Goal: Information Seeking & Learning: Check status

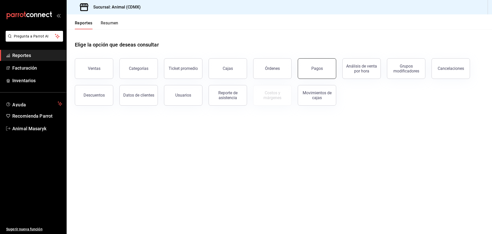
click at [320, 66] on button "Pagos" at bounding box center [317, 68] width 38 height 21
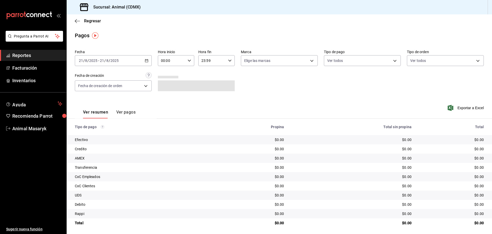
click at [147, 58] on div "[DATE] [DATE] - [DATE] [DATE]" at bounding box center [113, 60] width 77 height 11
click at [108, 132] on span "Rango de fechas" at bounding box center [99, 133] width 40 height 5
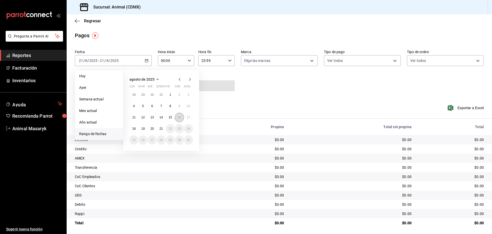
click at [178, 115] on button "16" at bounding box center [179, 117] width 9 height 9
click at [189, 115] on abbr "17" at bounding box center [188, 117] width 3 height 4
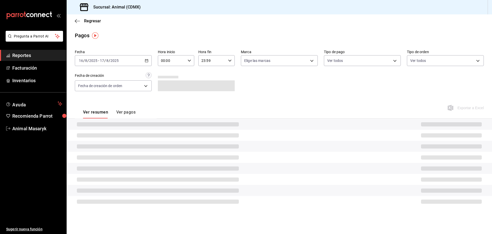
click at [193, 55] on div "Hora inicio 00:00 Hora inicio Hora fin 23:59 Hora fin" at bounding box center [196, 57] width 77 height 16
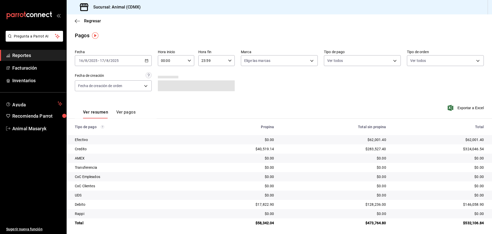
click at [188, 60] on icon "button" at bounding box center [190, 61] width 4 height 4
click at [168, 86] on button "05" at bounding box center [166, 84] width 16 height 10
type input "05:00"
click at [268, 94] on div at bounding box center [246, 117] width 492 height 234
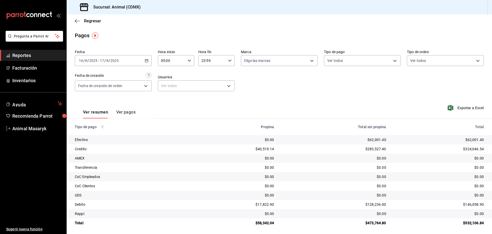
click at [230, 64] on div "23:59 Hora fin" at bounding box center [216, 60] width 36 height 11
click at [206, 88] on button "05" at bounding box center [206, 86] width 16 height 10
type input "05:59"
click at [280, 94] on div at bounding box center [246, 117] width 492 height 234
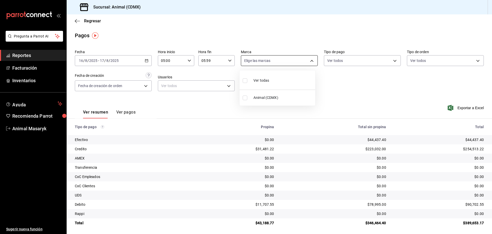
click at [312, 60] on body "Pregunta a Parrot AI Reportes Facturación Inventarios Ayuda Recomienda Parrot A…" at bounding box center [246, 117] width 492 height 234
click at [248, 80] on label at bounding box center [246, 80] width 7 height 7
click at [247, 80] on input "checkbox" at bounding box center [245, 80] width 5 height 5
checkbox input "false"
click at [246, 98] on input "checkbox" at bounding box center [246, 97] width 5 height 5
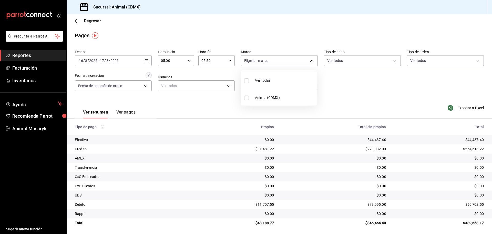
checkbox input "true"
type input "cb0f6aec-1481-4e37-861c-bab9b3a65b14"
checkbox input "true"
drag, startPoint x: 378, startPoint y: 90, endPoint x: 386, endPoint y: 62, distance: 28.4
click at [379, 89] on div at bounding box center [246, 117] width 492 height 234
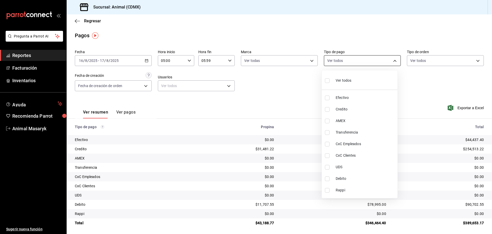
click at [391, 59] on body "Pregunta a Parrot AI Reportes Facturación Inventarios Ayuda Recomienda Parrot A…" at bounding box center [246, 117] width 492 height 234
click at [327, 80] on input "checkbox" at bounding box center [327, 80] width 5 height 5
checkbox input "true"
type input "42f515b5-d78a-4538-9fd6-dd91ca8c9d0d,09d93f3d-83f8-4294-bef9-640bdbafd8e4,c0bfe…"
checkbox input "true"
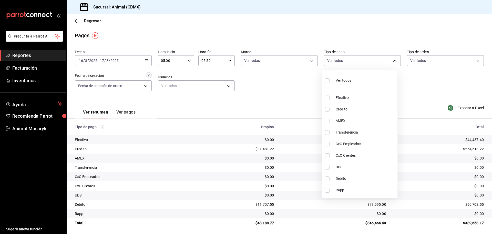
checkbox input "true"
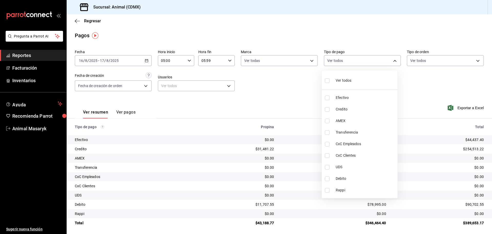
checkbox input "true"
click at [442, 81] on div at bounding box center [246, 117] width 492 height 234
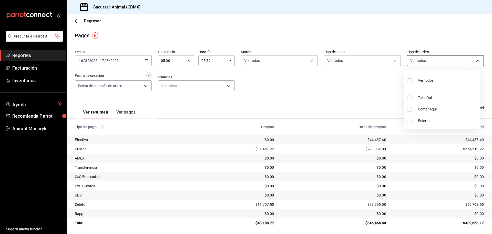
click at [474, 60] on body "Pregunta a Parrot AI Reportes Facturación Inventarios Ayuda Recomienda Parrot A…" at bounding box center [246, 117] width 492 height 234
click at [409, 81] on input "checkbox" at bounding box center [409, 80] width 5 height 5
checkbox input "true"
type input "ad44a823-99d3-4372-a913-4cf57f2a9ac0,b8ee5ff1-85c8-4a81-aa51-555e6c8ba0c6,EXTER…"
checkbox input "true"
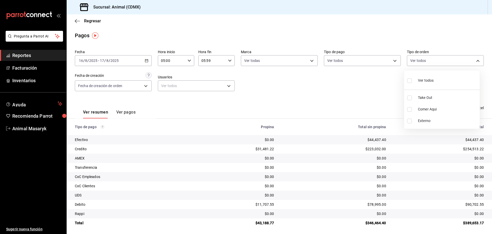
checkbox input "true"
click at [376, 92] on div at bounding box center [246, 117] width 492 height 234
click at [399, 210] on td "$0.00" at bounding box center [441, 213] width 102 height 9
click at [144, 59] on div "[DATE] [DATE] - [DATE] [DATE]" at bounding box center [113, 60] width 77 height 11
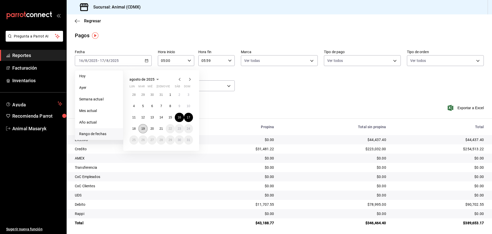
click at [145, 130] on button "19" at bounding box center [142, 128] width 9 height 9
click at [150, 130] on button "20" at bounding box center [152, 128] width 9 height 9
type input "00:00"
type input "23:59"
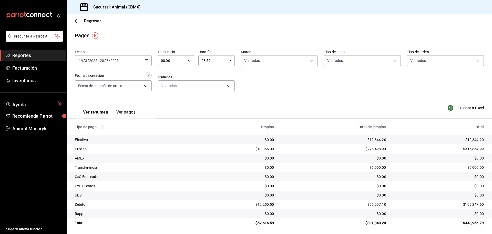
click at [190, 60] on div "00:00 Hora inicio" at bounding box center [176, 60] width 36 height 11
click at [165, 84] on span "05" at bounding box center [166, 84] width 10 height 4
type input "05:00"
click at [230, 70] on div at bounding box center [246, 117] width 492 height 234
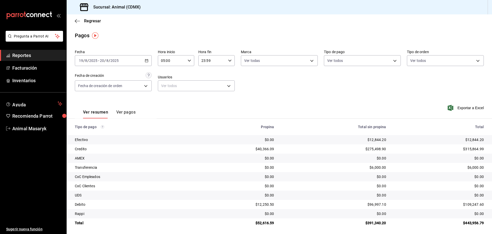
click at [233, 60] on div "23:59 Hora fin" at bounding box center [216, 60] width 36 height 11
click at [206, 86] on span "05" at bounding box center [206, 86] width 10 height 4
type input "05:59"
click at [253, 88] on div at bounding box center [246, 117] width 492 height 234
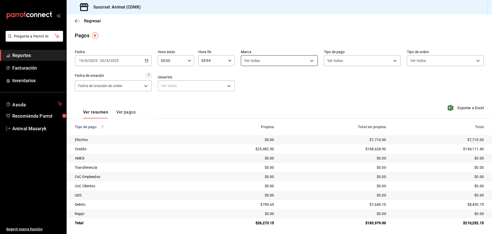
click at [311, 61] on body "Pregunta a Parrot AI Reportes Facturación Inventarios Ayuda Recomienda Parrot A…" at bounding box center [246, 117] width 492 height 234
click at [388, 89] on div at bounding box center [246, 117] width 492 height 234
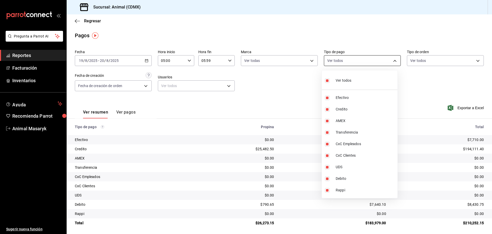
click at [391, 61] on body "Pregunta a Parrot AI Reportes Facturación Inventarios Ayuda Recomienda Parrot A…" at bounding box center [246, 117] width 492 height 234
click at [415, 83] on div at bounding box center [246, 117] width 492 height 234
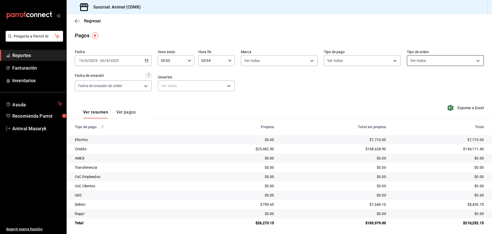
click at [473, 59] on body "Pregunta a Parrot AI Reportes Facturación Inventarios Ayuda Recomienda Parrot A…" at bounding box center [246, 117] width 492 height 234
click at [318, 100] on div at bounding box center [246, 117] width 492 height 234
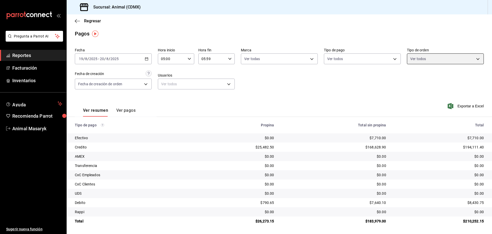
scroll to position [2, 0]
click at [28, 51] on link "Reportes" at bounding box center [33, 55] width 66 height 11
